Goal: Navigation & Orientation: Find specific page/section

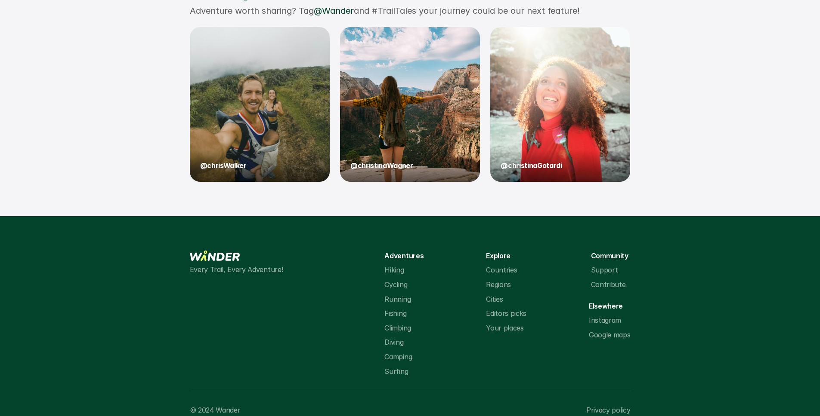
scroll to position [1241, 0]
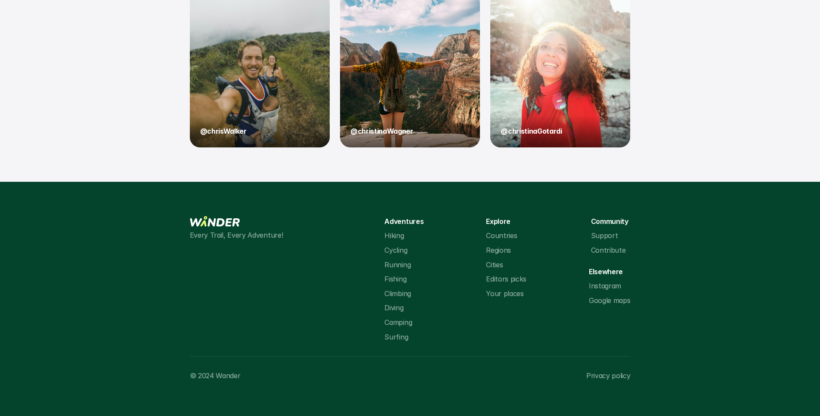
click at [404, 340] on p "Surfing" at bounding box center [396, 337] width 24 height 11
drag, startPoint x: 404, startPoint y: 340, endPoint x: 395, endPoint y: 282, distance: 59.1
click at [395, 283] on div "Adventures Hiking Cycling Running Fishing Climbing Diving Camping Surfing" at bounding box center [403, 279] width 39 height 126
drag, startPoint x: 395, startPoint y: 269, endPoint x: 396, endPoint y: 264, distance: 5.2
click at [395, 269] on p "Running" at bounding box center [397, 265] width 26 height 11
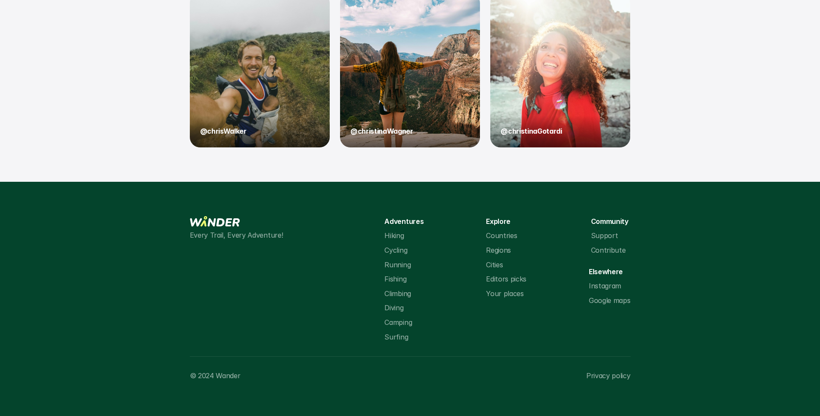
drag, startPoint x: 396, startPoint y: 254, endPoint x: 358, endPoint y: 248, distance: 38.8
click at [396, 254] on p "Cycling" at bounding box center [395, 250] width 23 height 11
click at [252, 237] on p "Every Trail, Every Adventure!" at bounding box center [256, 235] width 133 height 11
click at [252, 236] on p "Every Trail, Every Adventure!" at bounding box center [256, 235] width 133 height 11
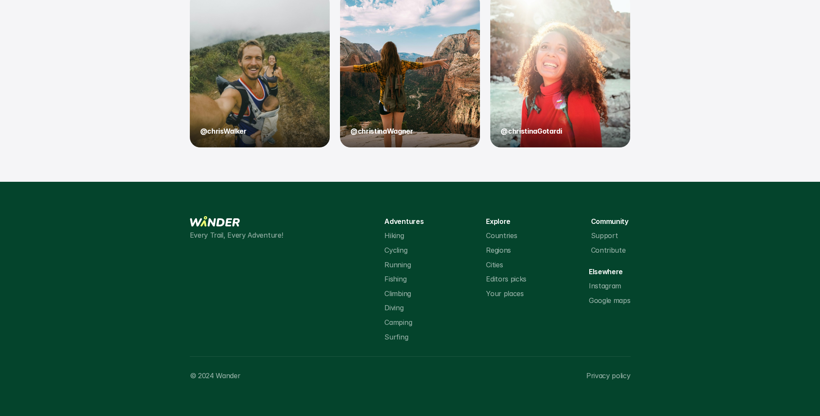
drag, startPoint x: 527, startPoint y: 232, endPoint x: 515, endPoint y: 233, distance: 12.1
click at [516, 233] on div "Every Trail, Every Adventure! Adventures Hiking Cycling Running Fishing Climbin…" at bounding box center [410, 279] width 441 height 126
click at [499, 238] on p "Countries" at bounding box center [501, 236] width 31 height 11
click at [501, 242] on div "Explore Countries Regions Cities Editors picks Your places" at bounding box center [506, 257] width 40 height 83
drag, startPoint x: 503, startPoint y: 252, endPoint x: 517, endPoint y: 274, distance: 26.5
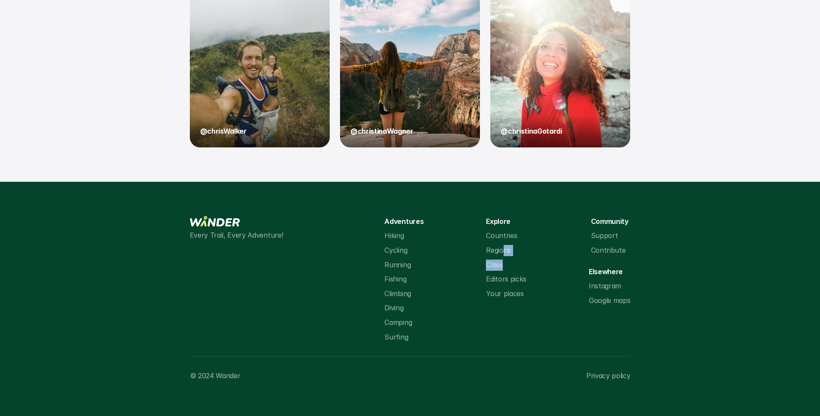
click at [503, 267] on div "Explore Countries Regions Cities Editors picks Your places" at bounding box center [506, 257] width 40 height 83
click at [604, 248] on p "Contribute" at bounding box center [608, 250] width 35 height 11
click at [604, 247] on p "Contribute" at bounding box center [608, 250] width 35 height 11
click at [599, 234] on p "Support" at bounding box center [604, 236] width 27 height 11
drag, startPoint x: 599, startPoint y: 235, endPoint x: 608, endPoint y: 302, distance: 67.7
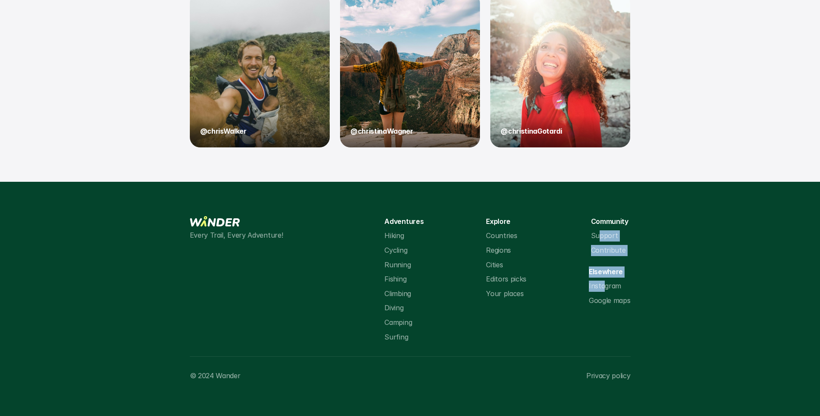
click at [606, 290] on div "Community Support Contribute Elsewhere Instagram Google maps" at bounding box center [609, 261] width 41 height 90
click at [608, 305] on p "Google maps" at bounding box center [609, 301] width 41 height 11
drag, startPoint x: 609, startPoint y: 317, endPoint x: 623, endPoint y: 379, distance: 63.4
click at [617, 349] on div "Every Trail, Every Adventure! Adventures Hiking Cycling Running Fishing Climbin…" at bounding box center [410, 299] width 441 height 166
click at [622, 379] on p "Privacy policy" at bounding box center [608, 376] width 44 height 11
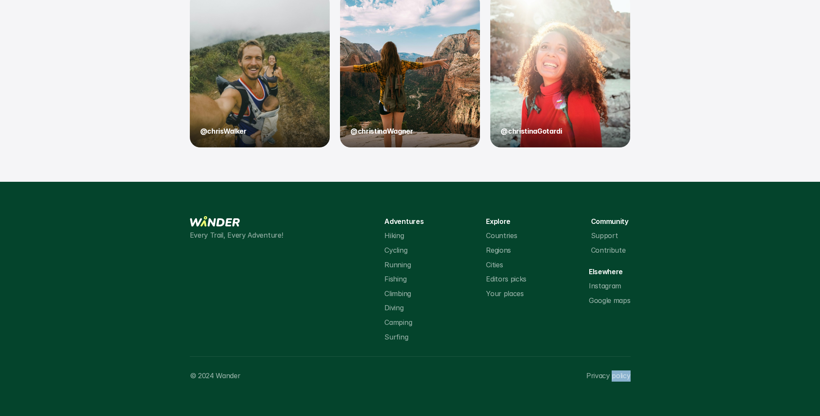
drag, startPoint x: 622, startPoint y: 379, endPoint x: 643, endPoint y: 361, distance: 27.7
click at [622, 379] on p "Privacy policy" at bounding box center [608, 376] width 44 height 11
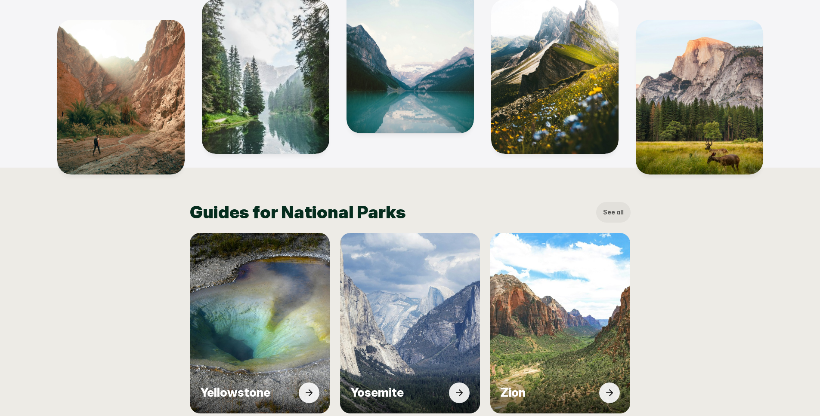
scroll to position [0, 0]
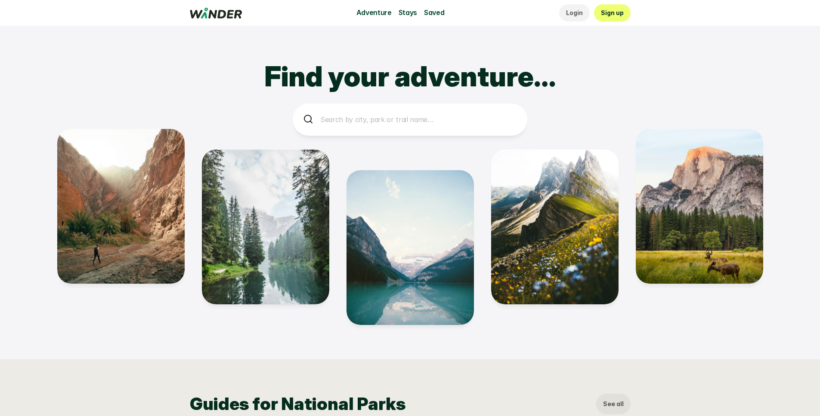
click at [432, 14] on p "Saved" at bounding box center [434, 12] width 20 height 11
click at [434, 15] on p "Saved" at bounding box center [434, 12] width 20 height 11
click at [406, 9] on div "Adventure Stays Saved" at bounding box center [400, 12] width 88 height 11
drag, startPoint x: 404, startPoint y: 9, endPoint x: 377, endPoint y: 12, distance: 27.7
click at [396, 11] on div "Adventure Stays Saved" at bounding box center [400, 12] width 88 height 11
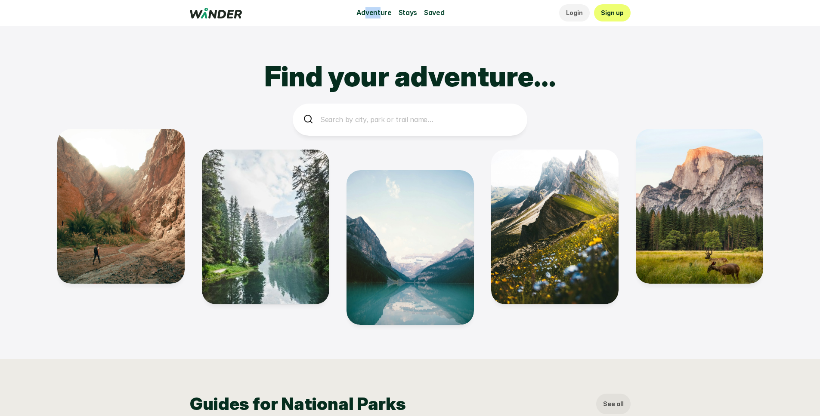
drag, startPoint x: 377, startPoint y: 12, endPoint x: 364, endPoint y: 12, distance: 12.5
click at [365, 12] on p "Adventure" at bounding box center [373, 12] width 35 height 11
click at [364, 12] on p "Adventure" at bounding box center [373, 12] width 35 height 11
drag, startPoint x: 364, startPoint y: 12, endPoint x: 475, endPoint y: 11, distance: 111.4
click at [372, 12] on p "Adventure" at bounding box center [373, 12] width 35 height 11
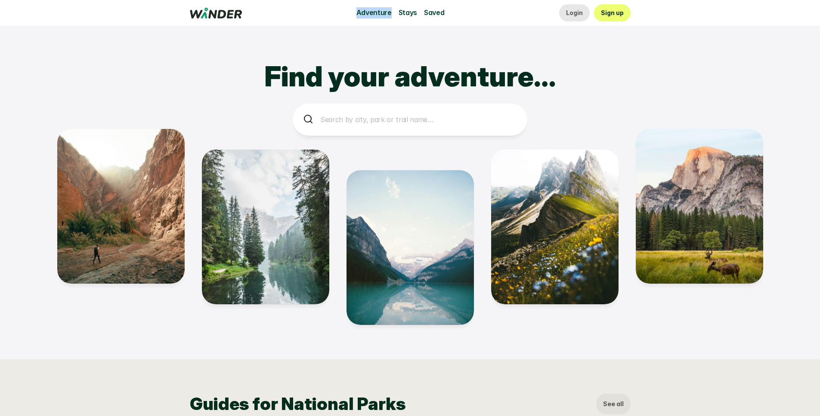
click at [571, 7] on link "Login" at bounding box center [574, 12] width 31 height 17
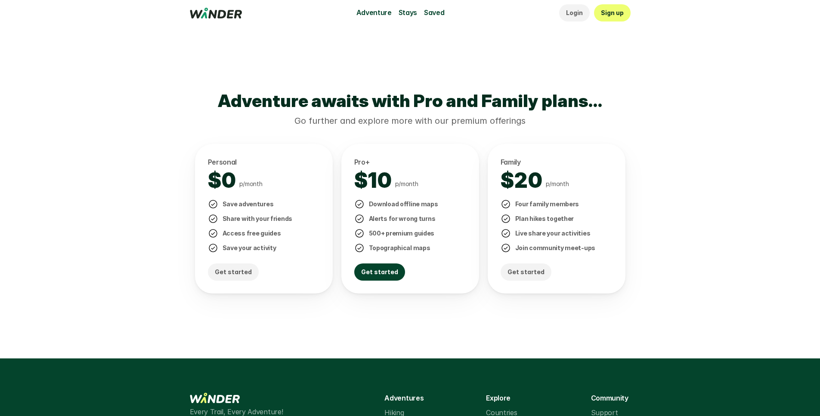
click at [188, 10] on div "Adventure Stays Saved Login Sign up" at bounding box center [410, 13] width 820 height 26
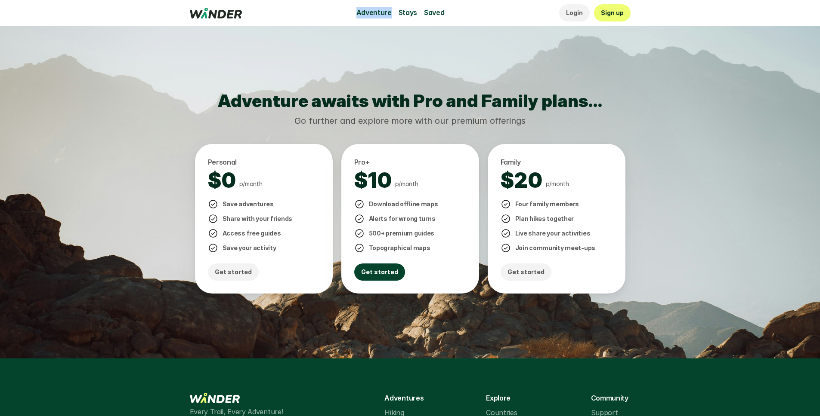
click at [188, 10] on div "Adventure Stays Saved Login Sign up" at bounding box center [410, 13] width 820 height 26
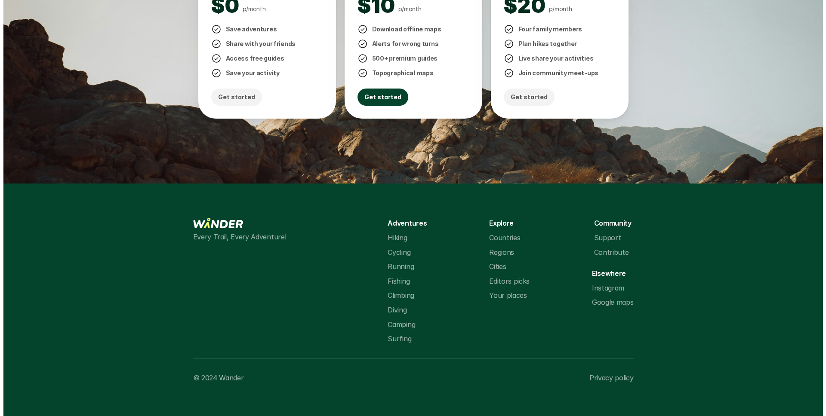
scroll to position [177, 0]
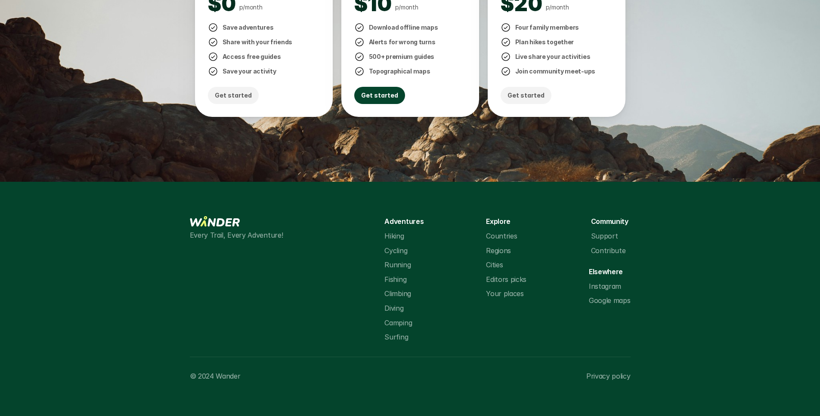
click at [325, 232] on div "Every Trail, Every Adventure! Adventures Hiking Cycling Running Fishing Climbin…" at bounding box center [410, 279] width 441 height 126
click at [370, 237] on div "Every Trail, Every Adventure! Adventures Hiking Cycling Running Fishing Climbin…" at bounding box center [410, 279] width 441 height 126
click at [384, 239] on div "Every Trail, Every Adventure! Adventures Hiking Cycling Running Fishing Climbin…" at bounding box center [410, 279] width 441 height 126
click at [382, 247] on div "Every Trail, Every Adventure! Adventures Hiking Cycling Running Fishing Climbin…" at bounding box center [410, 279] width 441 height 126
drag, startPoint x: 367, startPoint y: 243, endPoint x: 336, endPoint y: 197, distance: 54.9
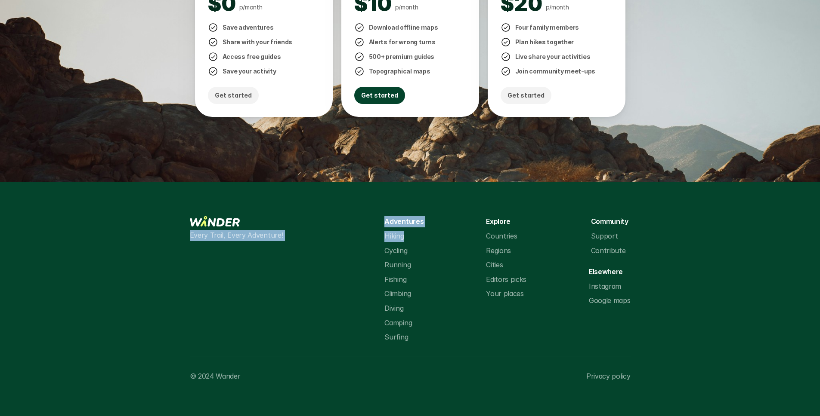
click at [341, 211] on footer "Every Trail, Every Adventure! Adventures Hiking Cycling Running Fishing Climbin…" at bounding box center [410, 299] width 820 height 234
click at [364, 95] on p "Get started" at bounding box center [379, 95] width 37 height 9
